Goal: Task Accomplishment & Management: Complete application form

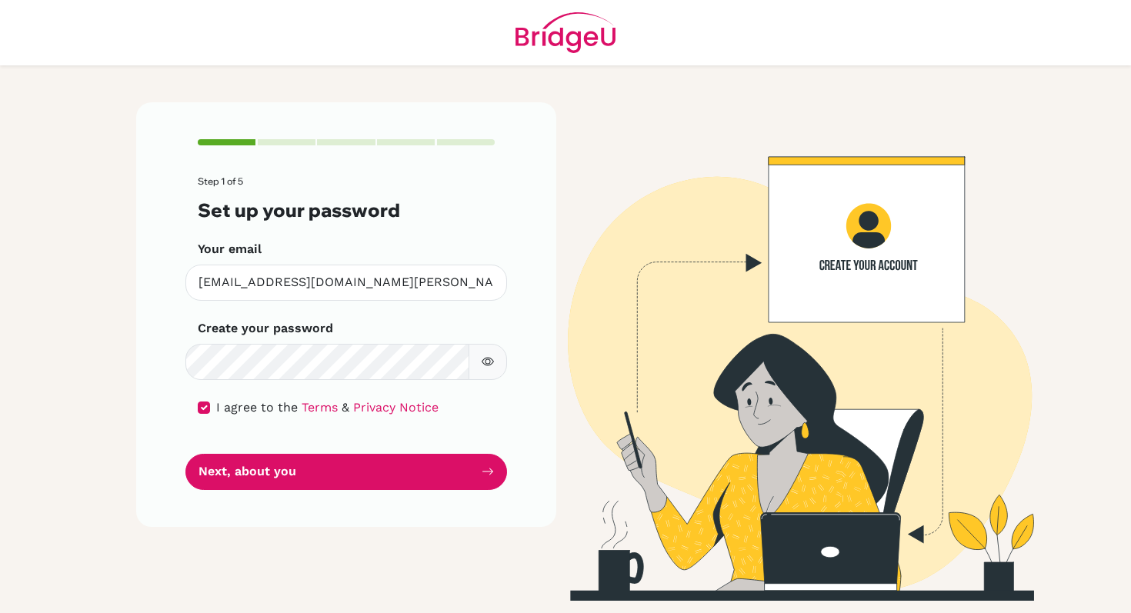
click at [489, 359] on icon "button" at bounding box center [488, 361] width 5 height 5
click at [489, 359] on icon "button" at bounding box center [487, 361] width 5 height 5
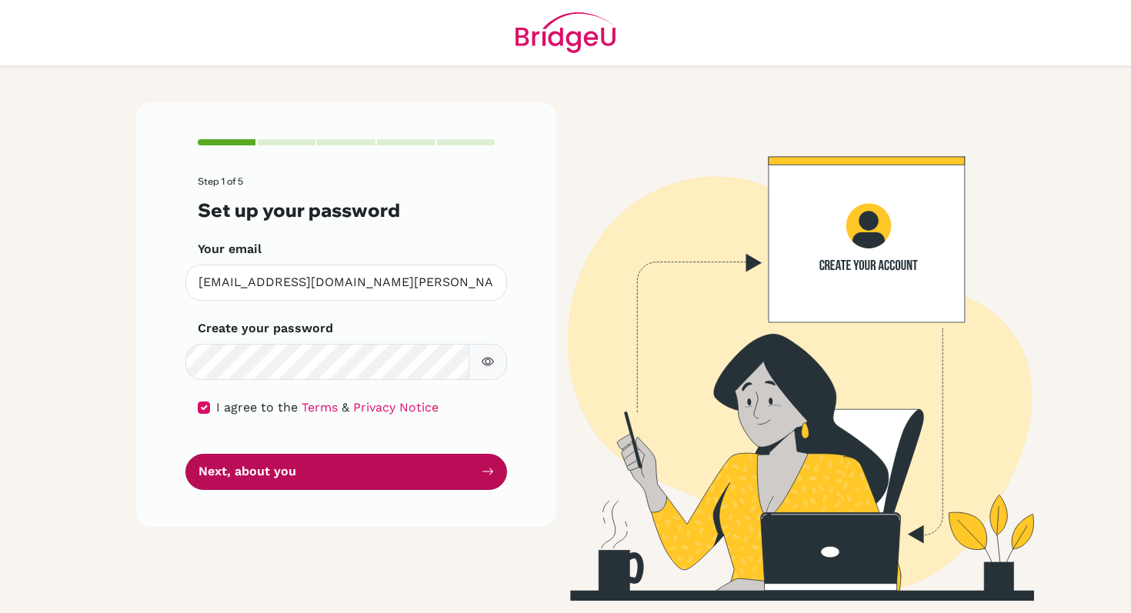
click at [279, 458] on button "Next, about you" at bounding box center [346, 472] width 322 height 36
click at [278, 472] on button "Next, about you" at bounding box center [346, 472] width 322 height 36
click at [482, 467] on icon "submit" at bounding box center [488, 472] width 12 height 12
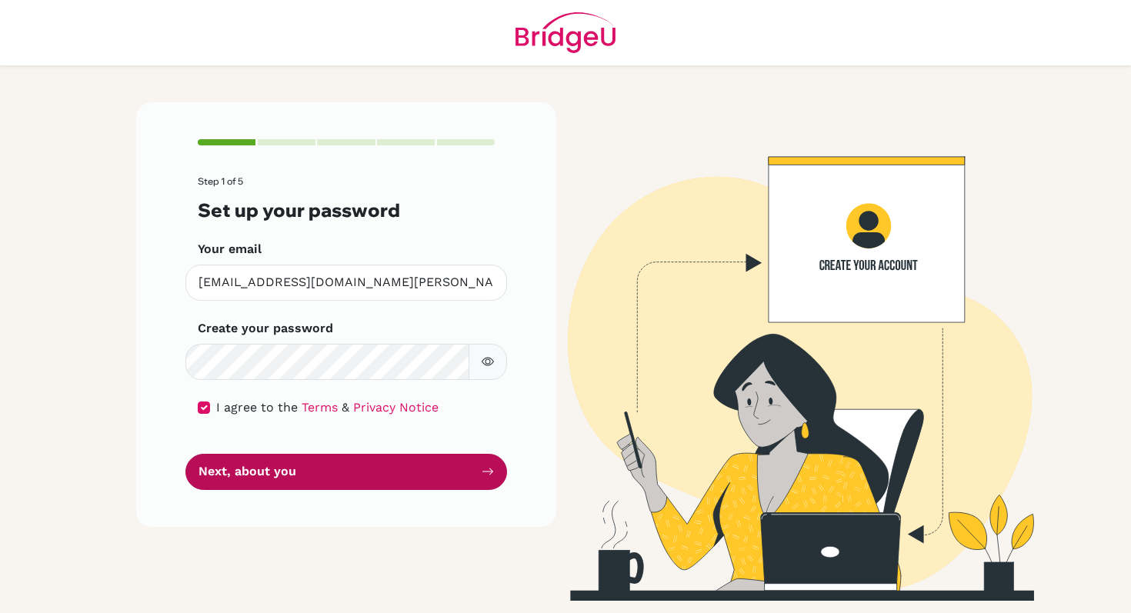
click at [482, 467] on icon "submit" at bounding box center [488, 472] width 12 height 12
click at [482, 468] on icon "submit" at bounding box center [488, 472] width 12 height 12
click at [256, 460] on button "Next, about you" at bounding box center [346, 472] width 322 height 36
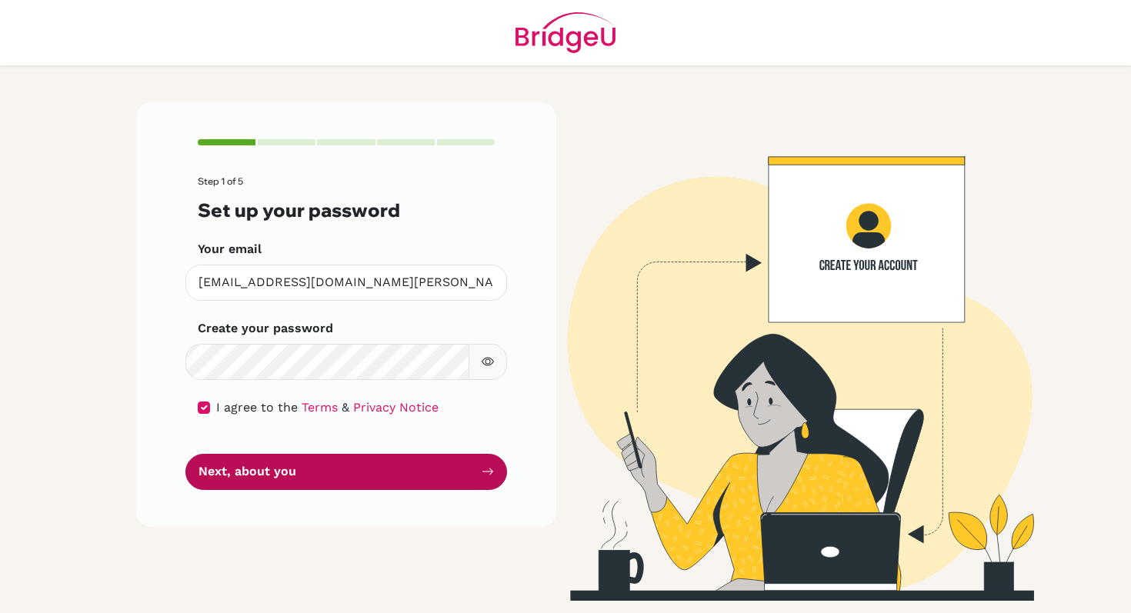
click at [256, 460] on button "Next, about you" at bounding box center [346, 472] width 322 height 36
click at [258, 460] on button "Next, about you" at bounding box center [346, 472] width 322 height 36
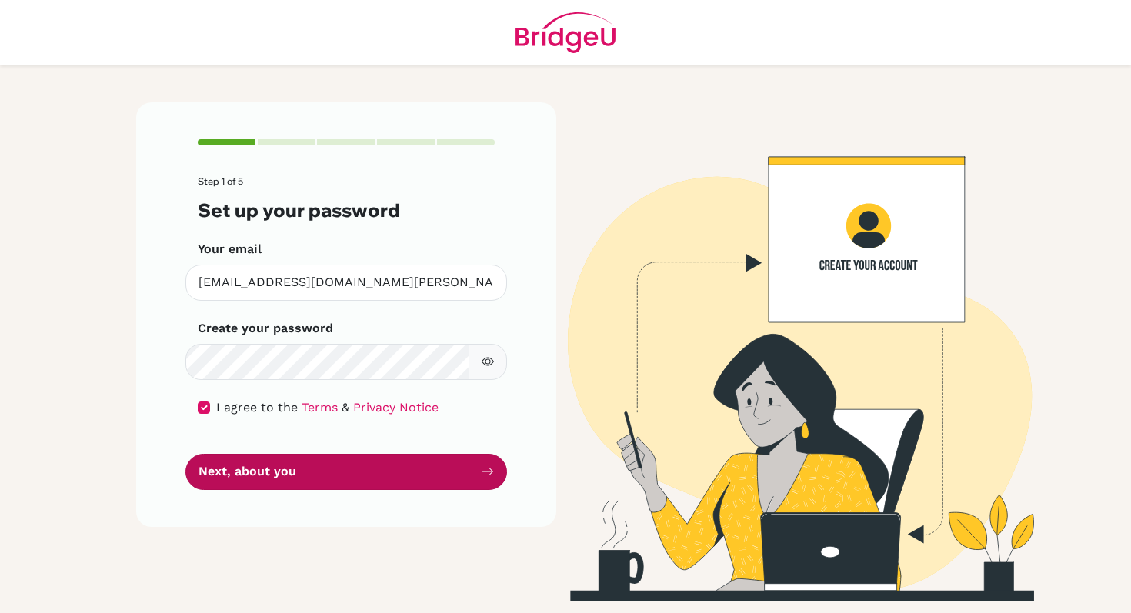
click at [259, 460] on button "Next, about you" at bounding box center [346, 472] width 322 height 36
click at [261, 460] on button "Next, about you" at bounding box center [346, 472] width 322 height 36
click at [263, 460] on button "Next, about you" at bounding box center [346, 472] width 322 height 36
click at [235, 482] on button "Next, about you" at bounding box center [346, 472] width 322 height 36
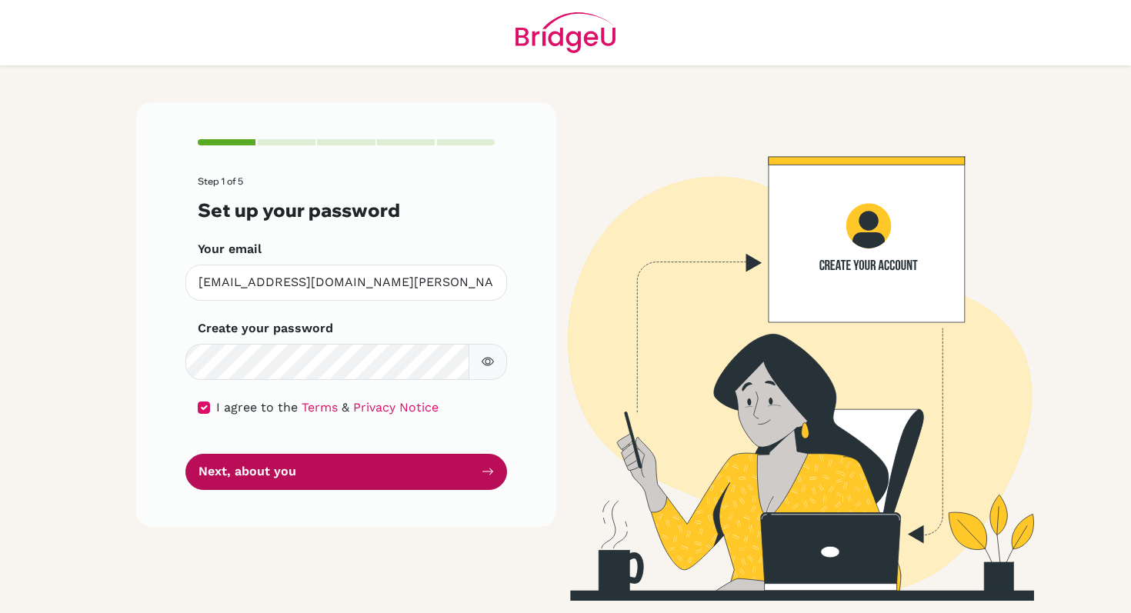
click at [235, 482] on button "Next, about you" at bounding box center [346, 472] width 322 height 36
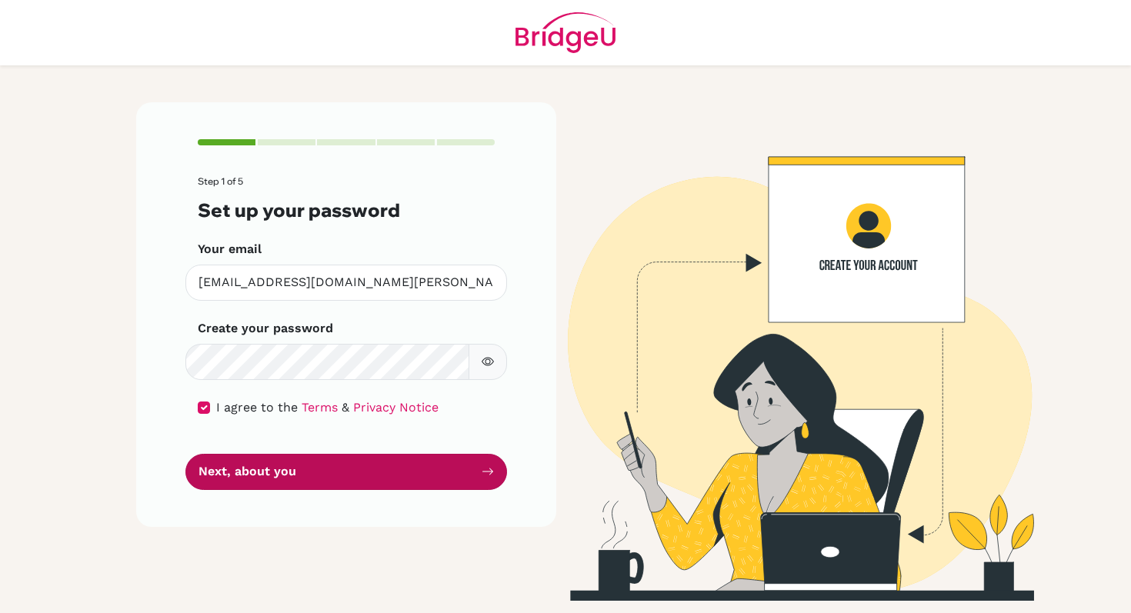
click at [235, 482] on button "Next, about you" at bounding box center [346, 472] width 322 height 36
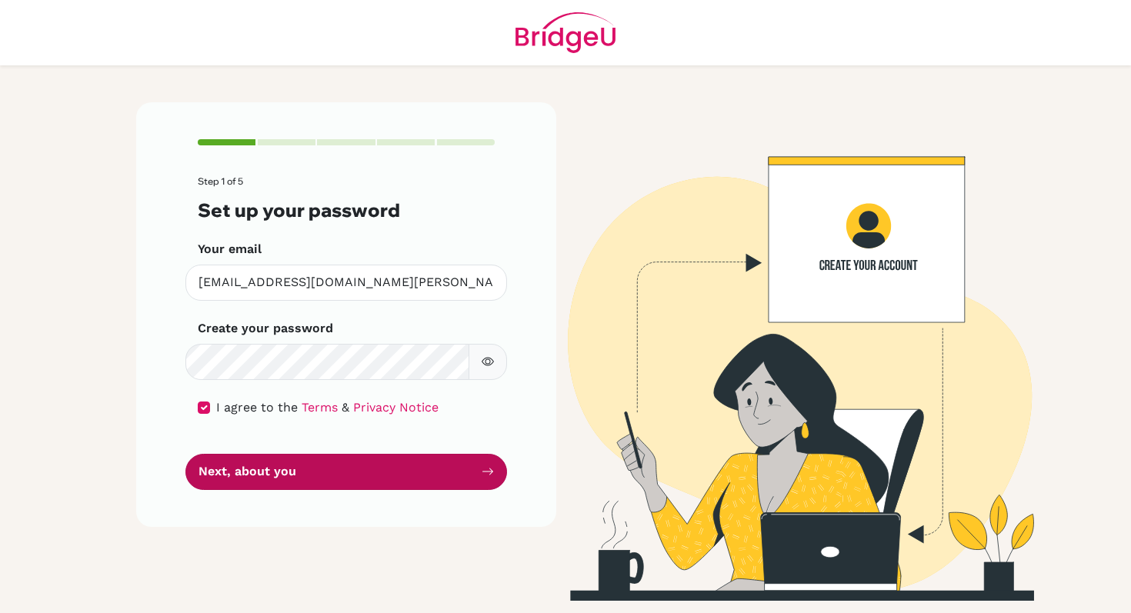
click at [235, 482] on button "Next, about you" at bounding box center [346, 472] width 322 height 36
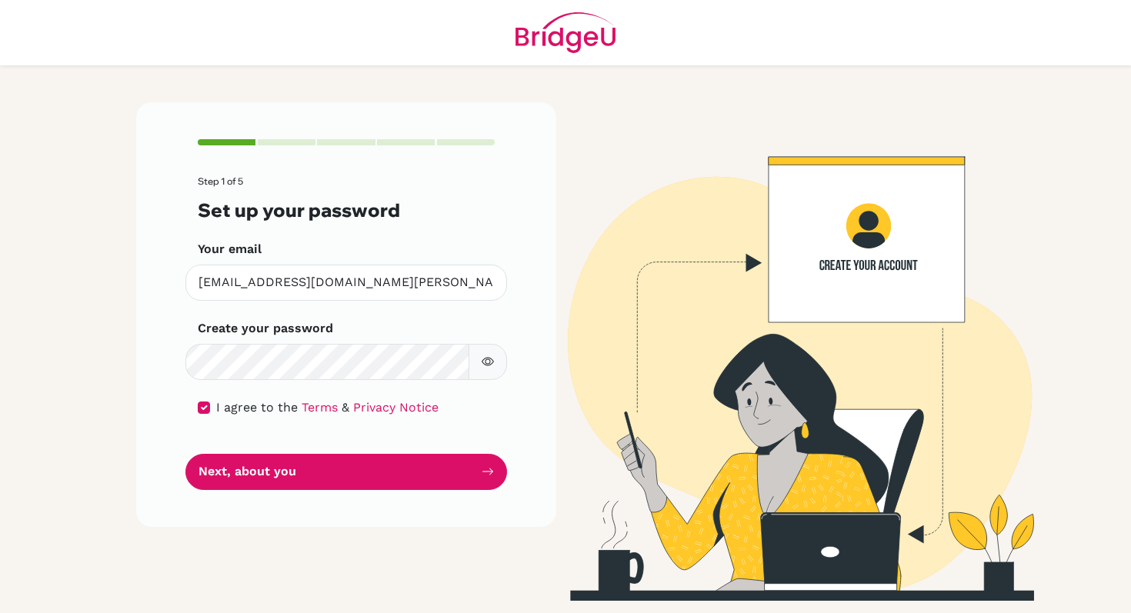
click at [282, 145] on div at bounding box center [287, 142] width 58 height 6
click at [282, 142] on div at bounding box center [287, 142] width 58 height 6
drag, startPoint x: 238, startPoint y: 142, endPoint x: 291, endPoint y: 141, distance: 53.1
click at [292, 142] on div at bounding box center [346, 142] width 297 height 6
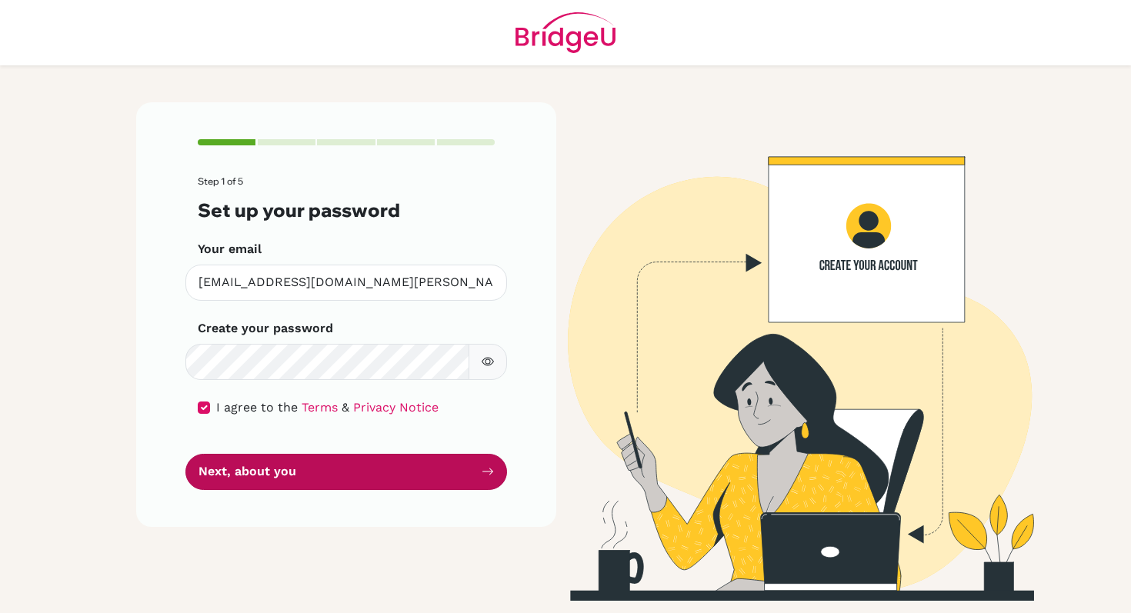
click at [257, 462] on button "Next, about you" at bounding box center [346, 472] width 322 height 36
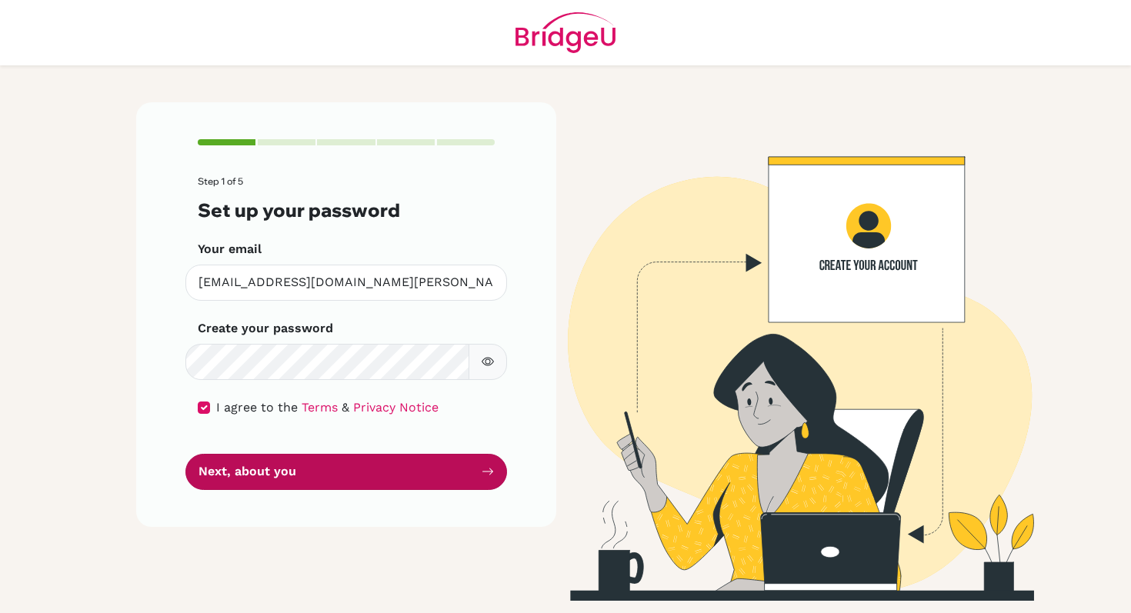
click at [257, 462] on button "Next, about you" at bounding box center [346, 472] width 322 height 36
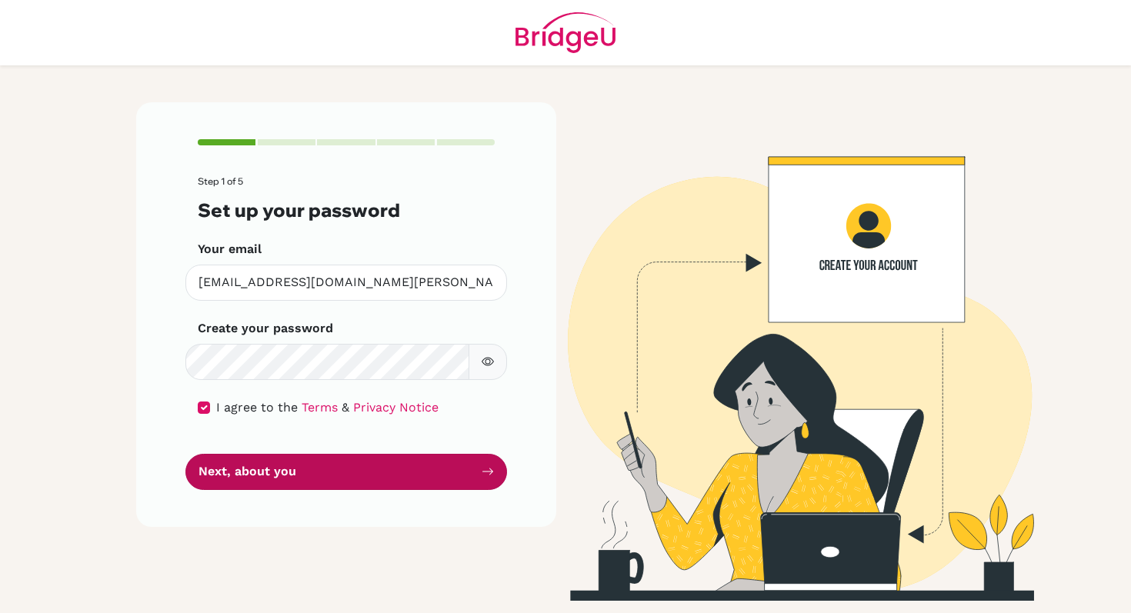
click at [257, 462] on button "Next, about you" at bounding box center [346, 472] width 322 height 36
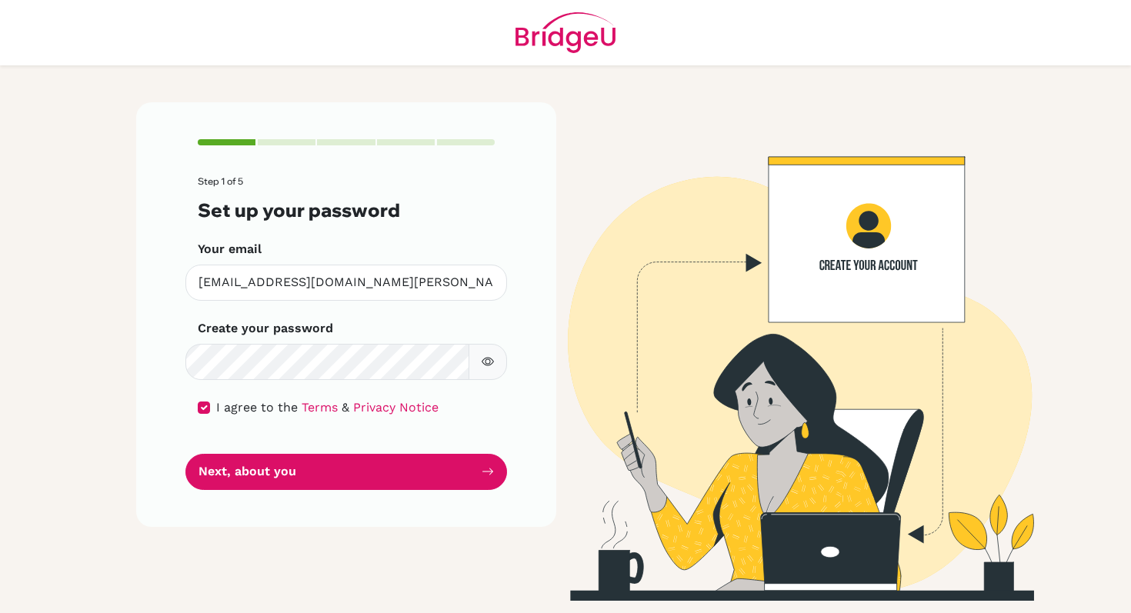
drag, startPoint x: 257, startPoint y: 463, endPoint x: 253, endPoint y: 451, distance: 12.9
click at [254, 456] on button "Next, about you" at bounding box center [346, 472] width 322 height 36
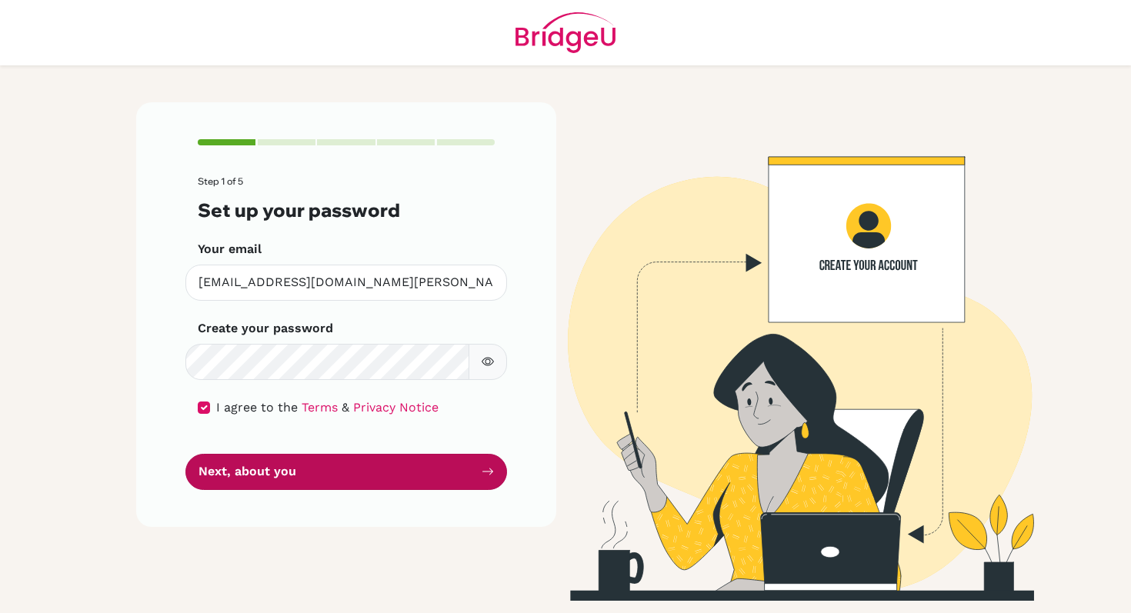
click at [255, 461] on button "Next, about you" at bounding box center [346, 472] width 322 height 36
click at [255, 459] on button "Next, about you" at bounding box center [346, 472] width 322 height 36
click at [255, 456] on button "Next, about you" at bounding box center [346, 472] width 322 height 36
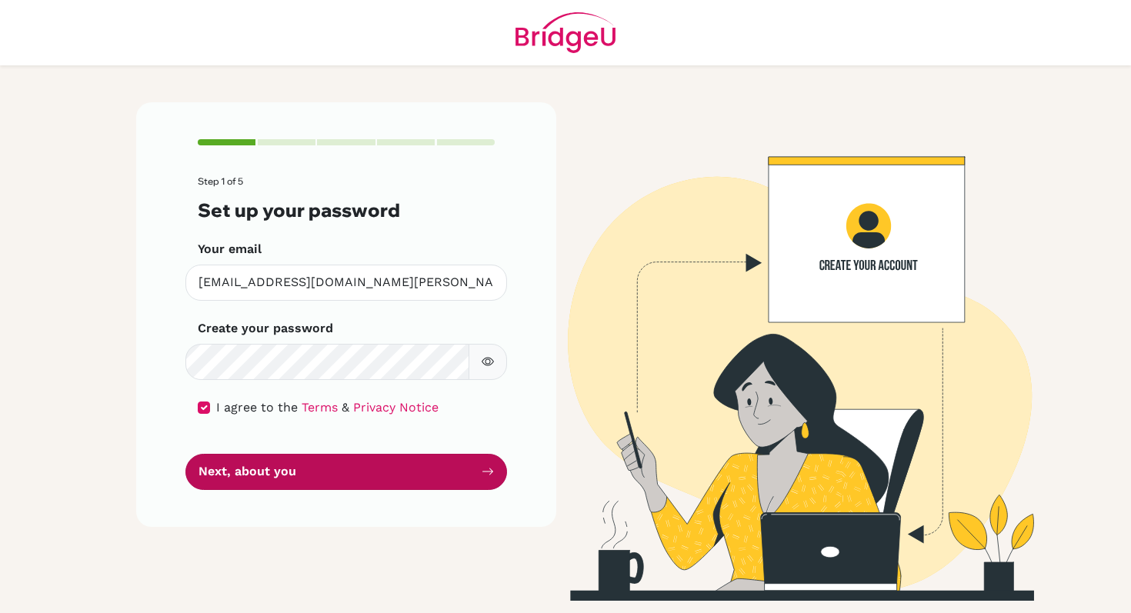
click at [255, 456] on button "Next, about you" at bounding box center [346, 472] width 322 height 36
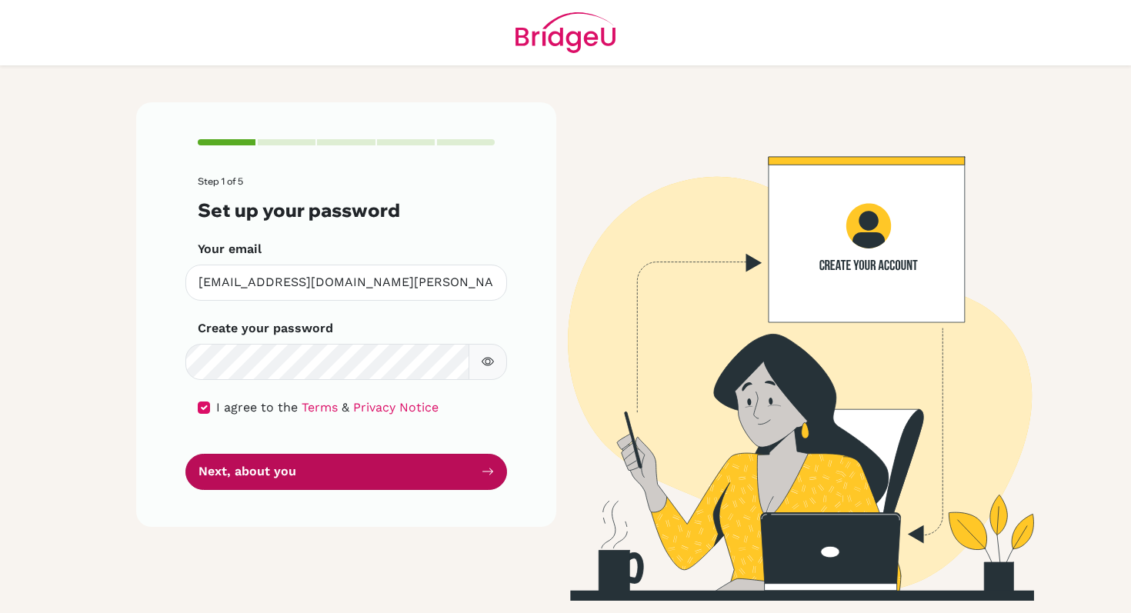
click at [255, 456] on button "Next, about you" at bounding box center [346, 472] width 322 height 36
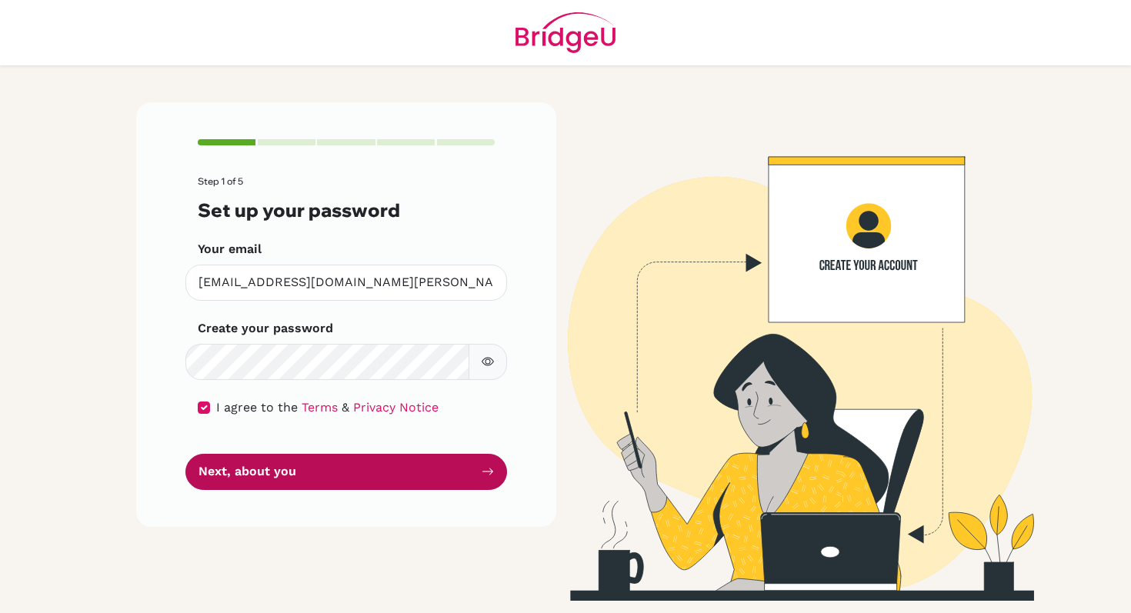
click at [255, 456] on button "Next, about you" at bounding box center [346, 472] width 322 height 36
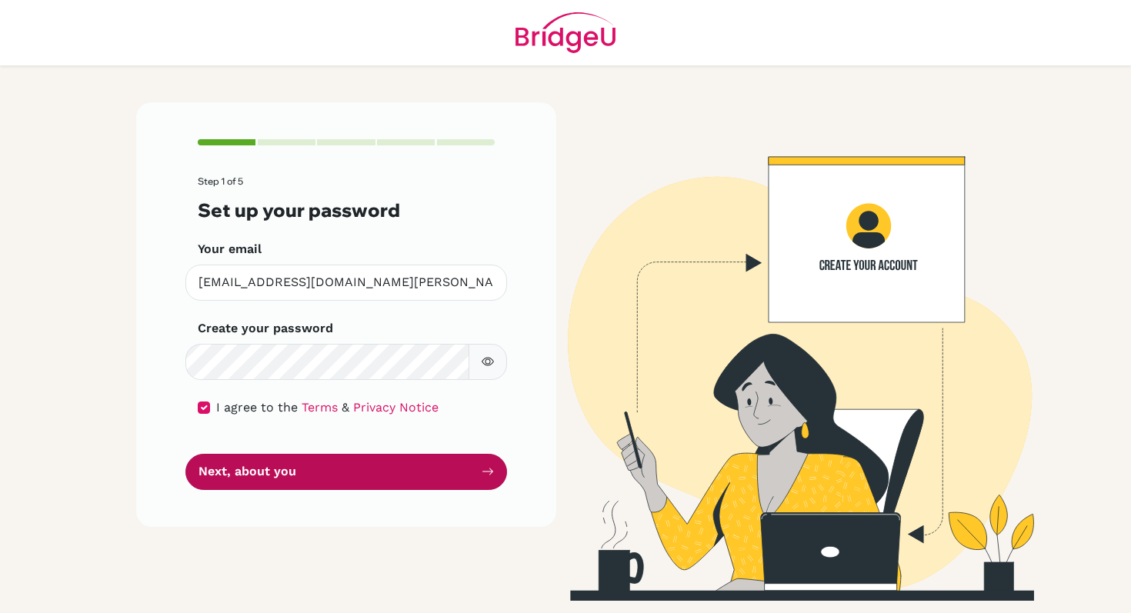
click at [255, 456] on button "Next, about you" at bounding box center [346, 472] width 322 height 36
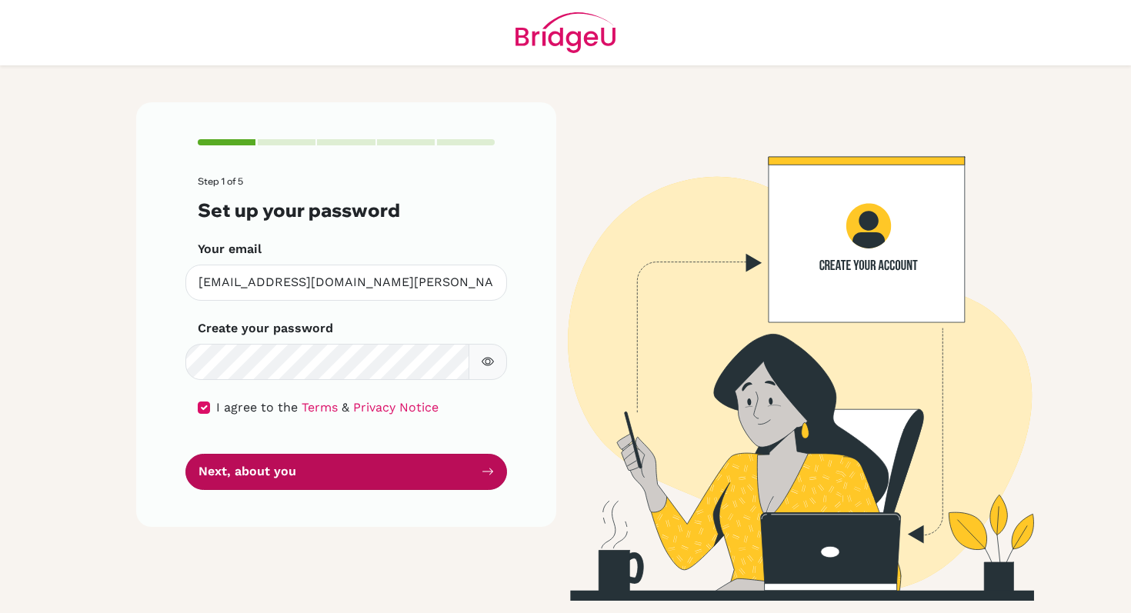
click at [255, 456] on button "Next, about you" at bounding box center [346, 472] width 322 height 36
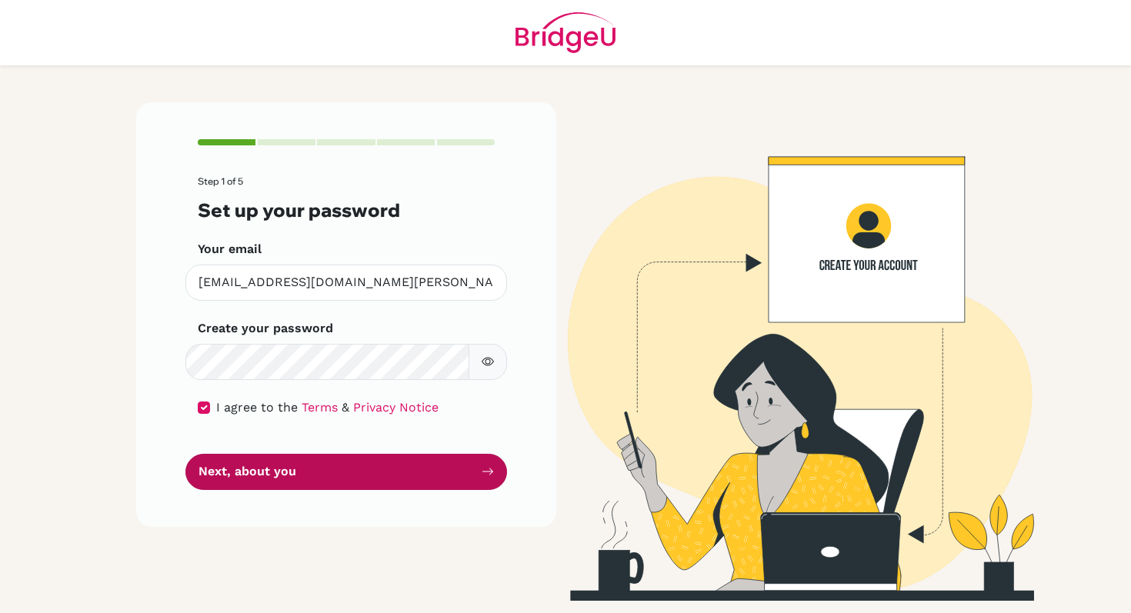
click at [255, 456] on button "Next, about you" at bounding box center [346, 472] width 322 height 36
click at [263, 468] on button "Next, about you" at bounding box center [346, 472] width 322 height 36
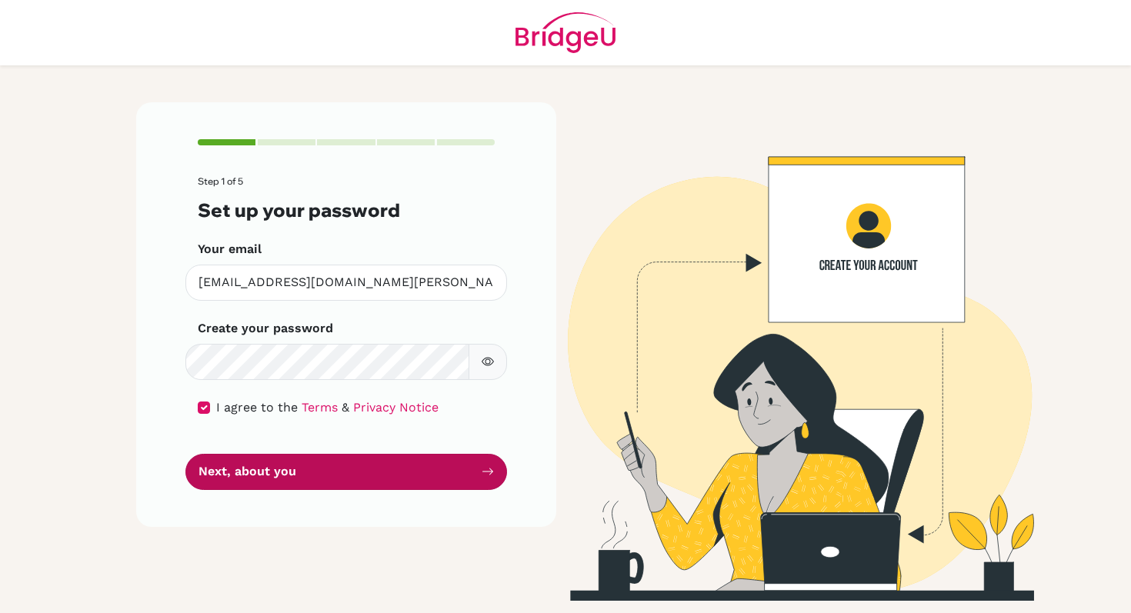
click at [263, 468] on button "Next, about you" at bounding box center [346, 472] width 322 height 36
click at [375, 467] on button "Next, about you" at bounding box center [346, 472] width 322 height 36
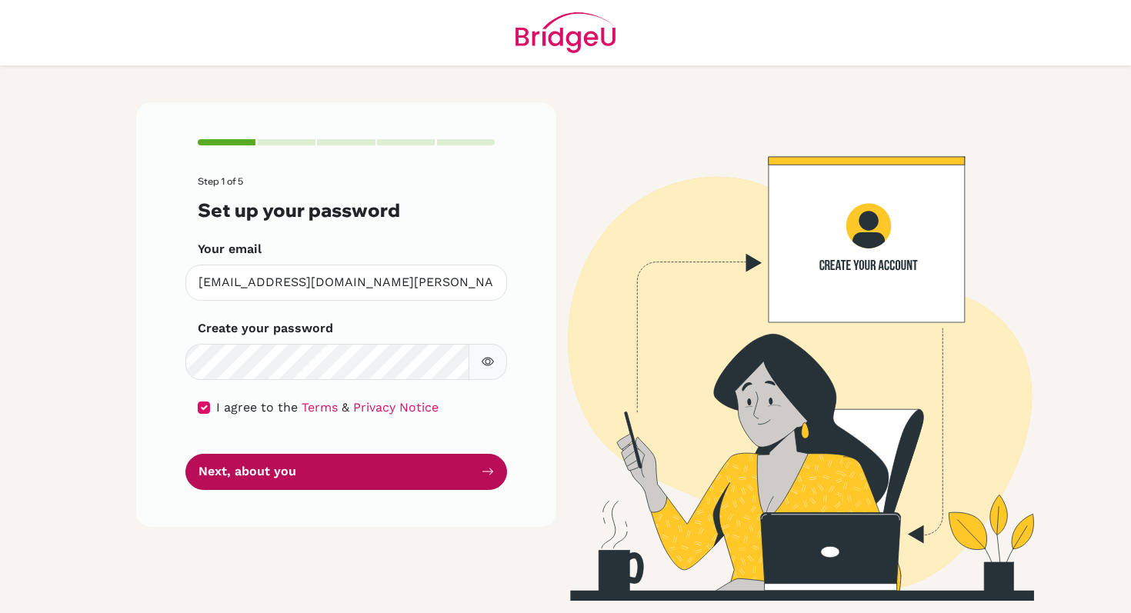
click at [485, 472] on icon "submit" at bounding box center [487, 472] width 11 height 7
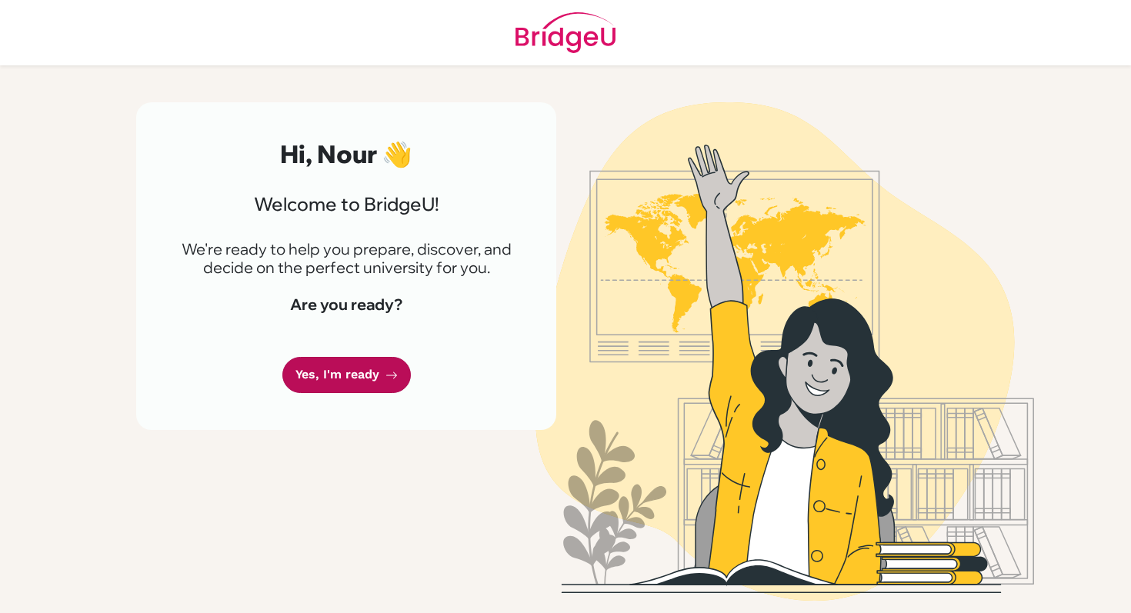
click at [352, 379] on link "Yes, I'm ready" at bounding box center [346, 375] width 129 height 36
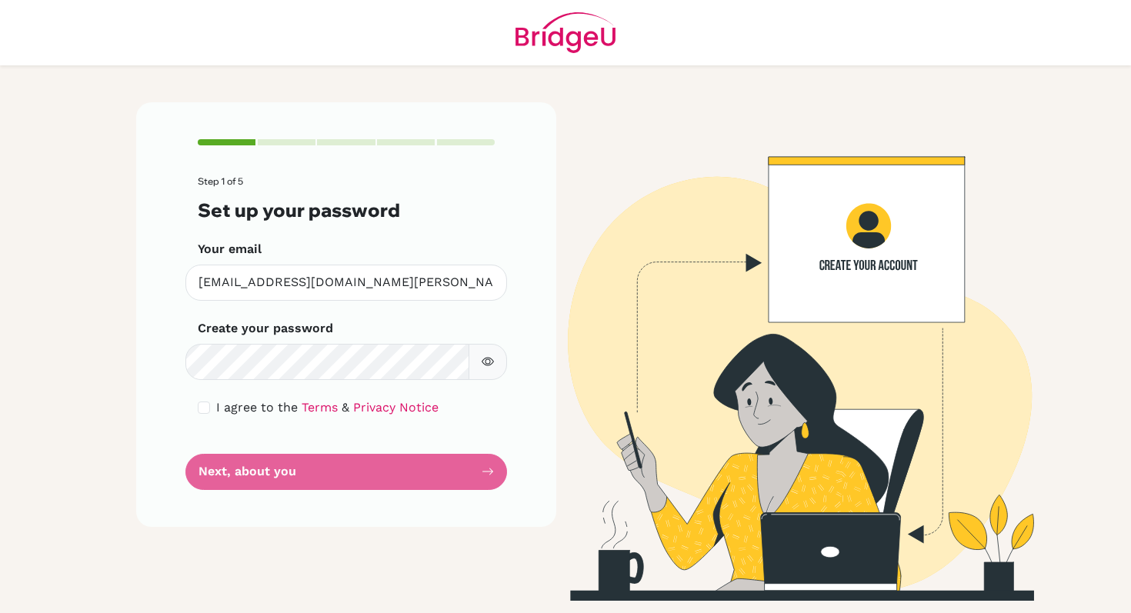
click at [496, 349] on button "button" at bounding box center [488, 362] width 38 height 36
click at [488, 359] on icon "button" at bounding box center [488, 362] width 12 height 12
click at [203, 403] on input "checkbox" at bounding box center [204, 408] width 12 height 12
checkbox input "true"
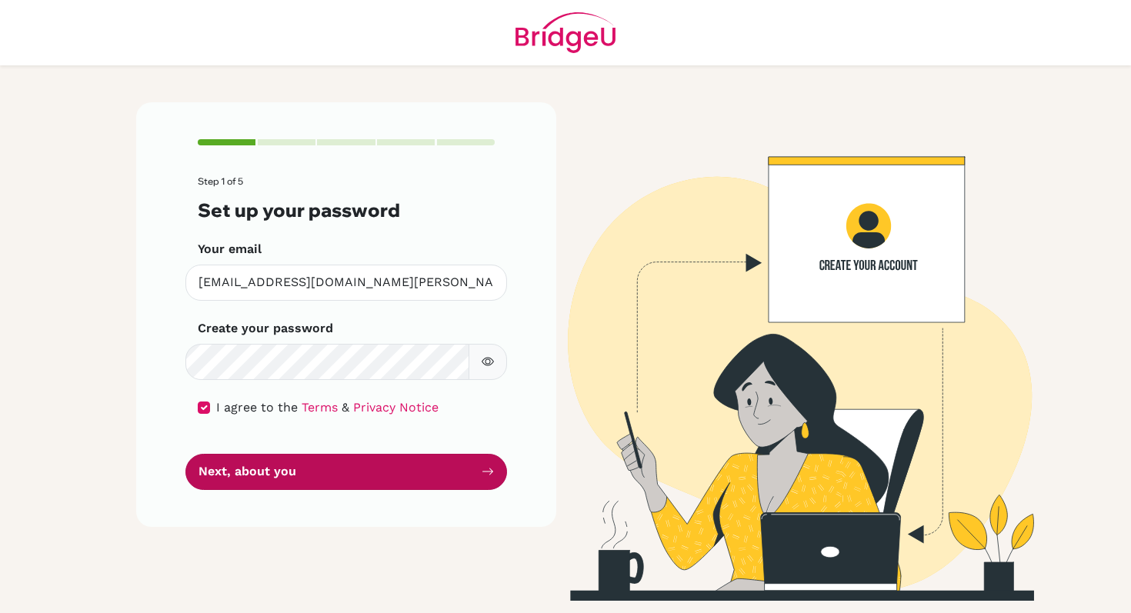
click at [220, 474] on button "Next, about you" at bounding box center [346, 472] width 322 height 36
